Goal: Information Seeking & Learning: Learn about a topic

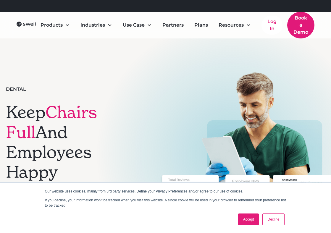
scroll to position [40, 0]
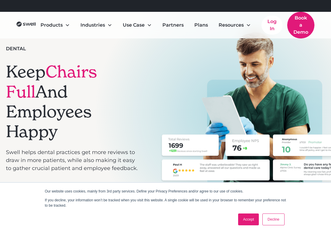
click at [271, 220] on link "Decline" at bounding box center [273, 219] width 22 height 12
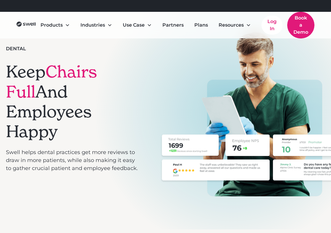
drag, startPoint x: 40, startPoint y: 65, endPoint x: 87, endPoint y: 128, distance: 78.8
click at [87, 129] on div "Dental Keep Chairs Full And Employees Happy Swell helps dental practices get mo…" at bounding box center [72, 113] width 132 height 136
click at [87, 128] on h1 "Keep Chairs Full And Employees Happy" at bounding box center [72, 101] width 132 height 79
drag, startPoint x: 110, startPoint y: 129, endPoint x: 76, endPoint y: 65, distance: 72.8
click at [76, 65] on div "Dental Keep Chairs Full And Employees Happy Swell helps dental practices get mo…" at bounding box center [72, 113] width 132 height 136
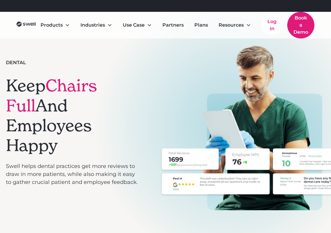
scroll to position [0, 0]
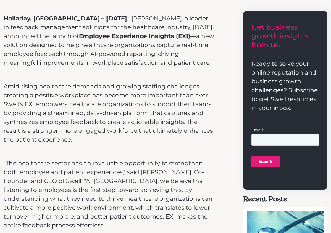
scroll to position [345, 0]
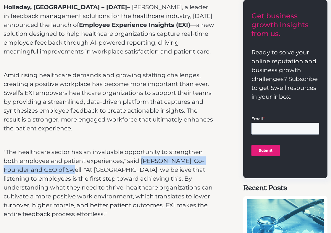
drag, startPoint x: 139, startPoint y: 159, endPoint x: 55, endPoint y: 171, distance: 85.0
click at [55, 171] on p ""The healthcare sector has an invaluable opportunity to strengthen both employe…" at bounding box center [109, 182] width 210 height 71
copy p "Zeke Kuch, Co-Founder and CEO of Swell."
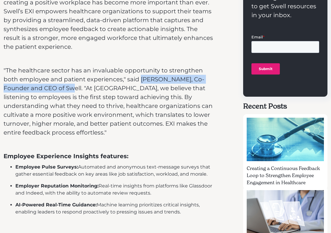
scroll to position [430, 0]
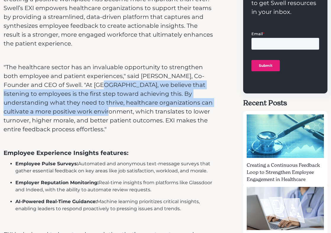
drag, startPoint x: 85, startPoint y: 87, endPoint x: 69, endPoint y: 108, distance: 26.5
click at [68, 108] on p ""The healthcare sector has an invaluable opportunity to strengthen both employe…" at bounding box center [109, 98] width 210 height 71
click at [69, 108] on p ""The healthcare sector has an invaluable opportunity to strengthen both employe…" at bounding box center [109, 98] width 210 height 71
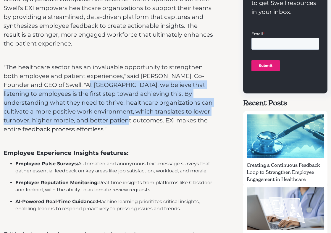
drag, startPoint x: 90, startPoint y: 117, endPoint x: 74, endPoint y: 82, distance: 38.5
click at [74, 82] on p ""The healthcare sector has an invaluable opportunity to strengthen both employe…" at bounding box center [109, 98] width 210 height 71
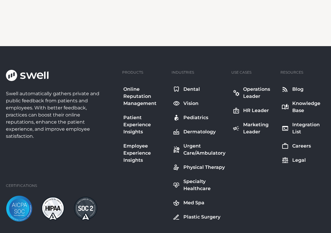
scroll to position [974, 0]
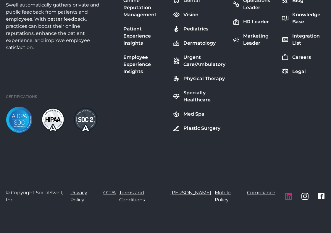
click at [287, 193] on icon at bounding box center [288, 196] width 7 height 7
